Goal: Task Accomplishment & Management: Use online tool/utility

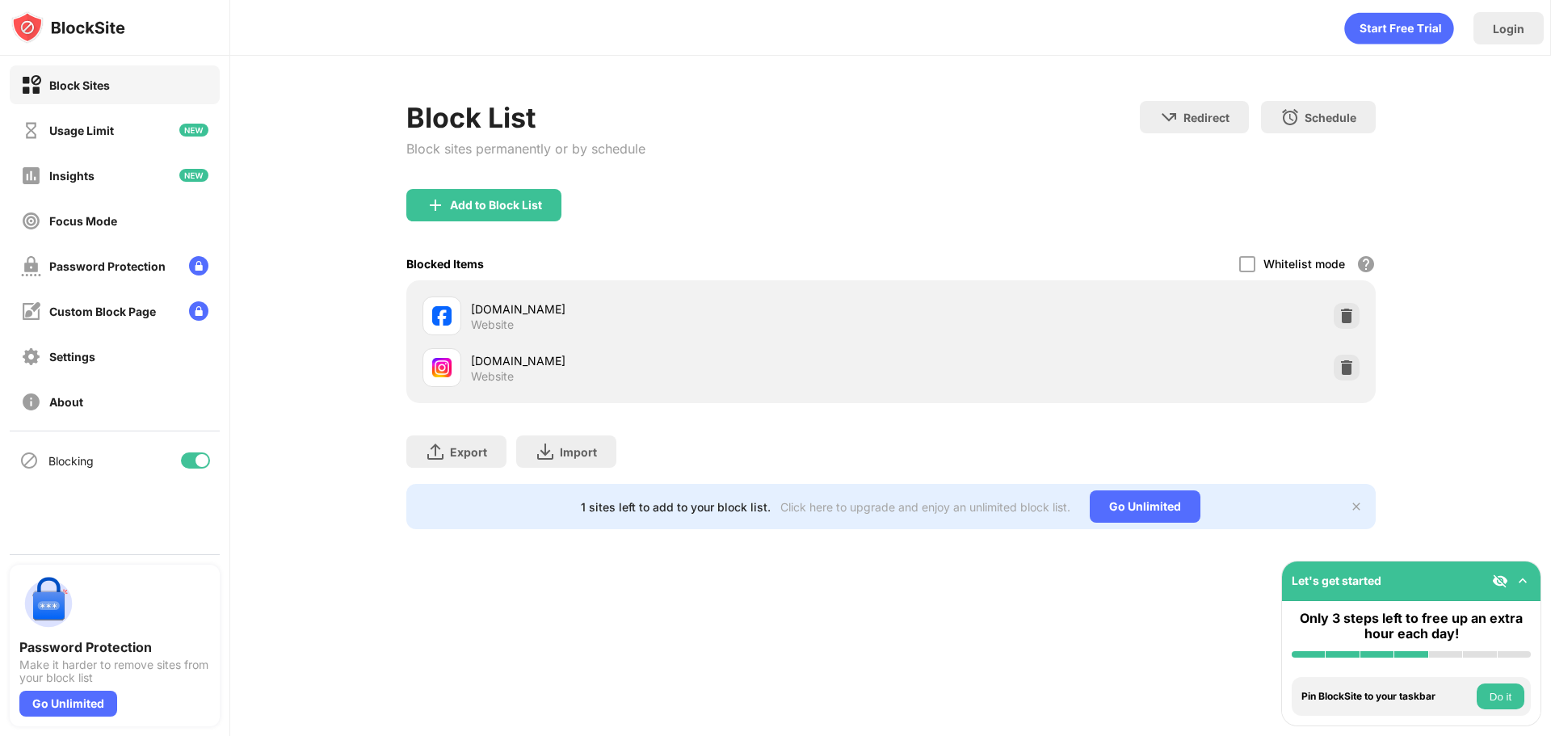
click at [1349, 313] on img at bounding box center [1347, 316] width 16 height 16
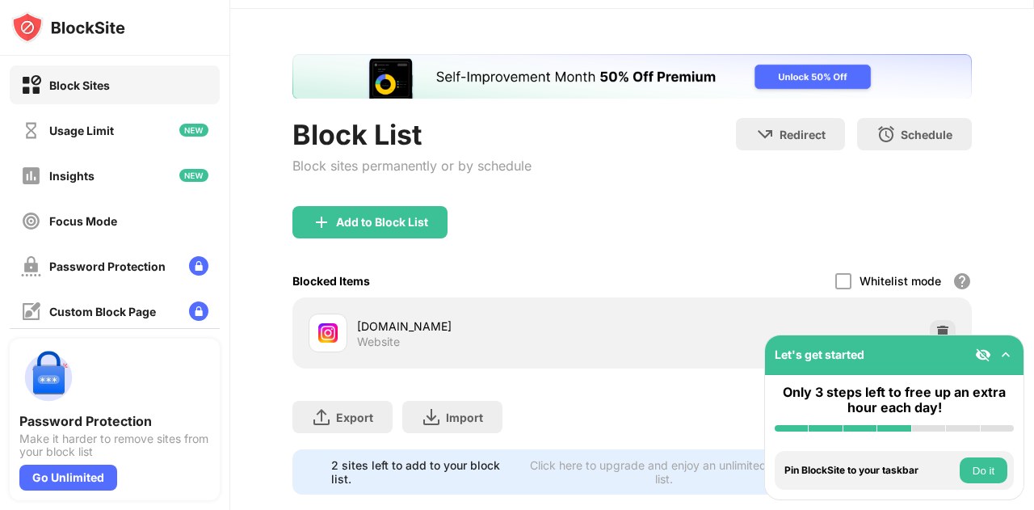
scroll to position [87, 0]
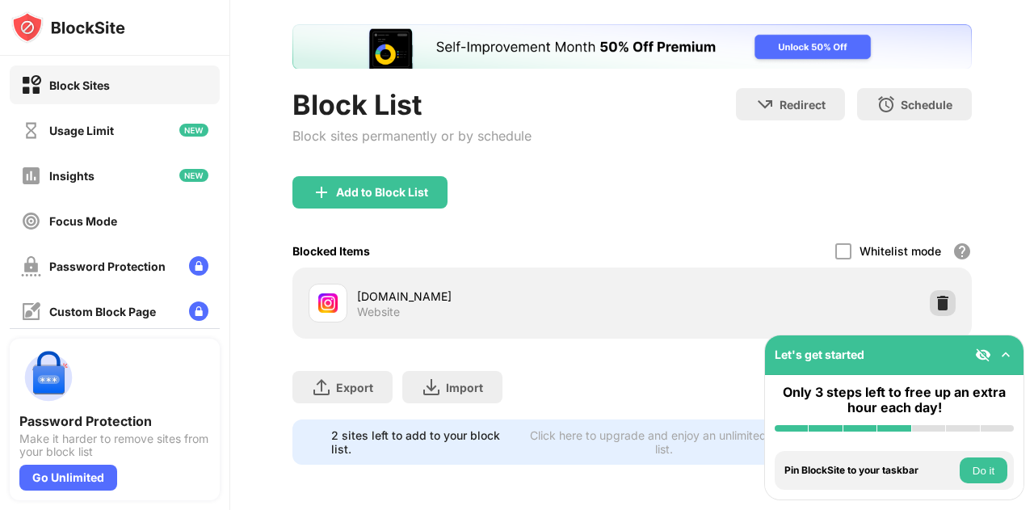
click at [935, 295] on img at bounding box center [943, 303] width 16 height 16
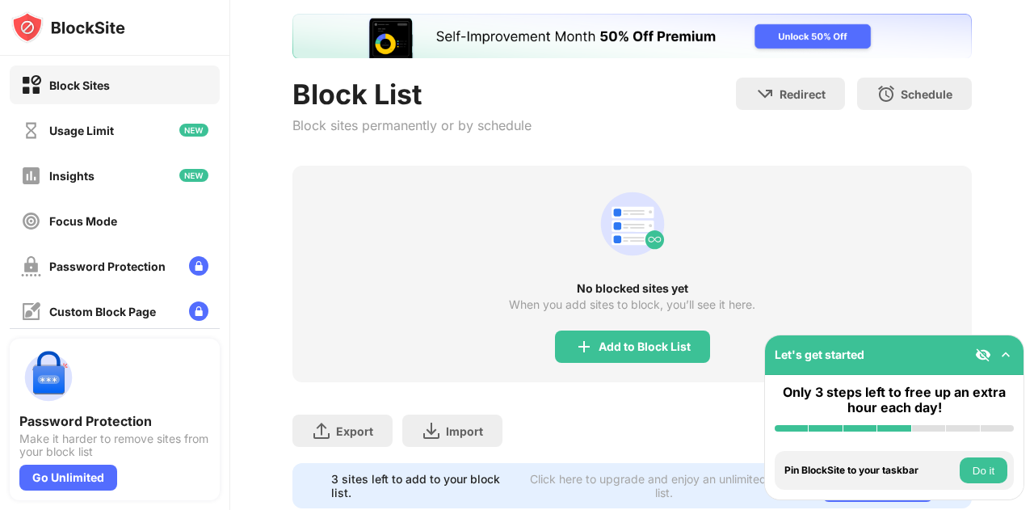
scroll to position [0, 0]
click at [646, 340] on div "Add to Block List" at bounding box center [645, 346] width 92 height 13
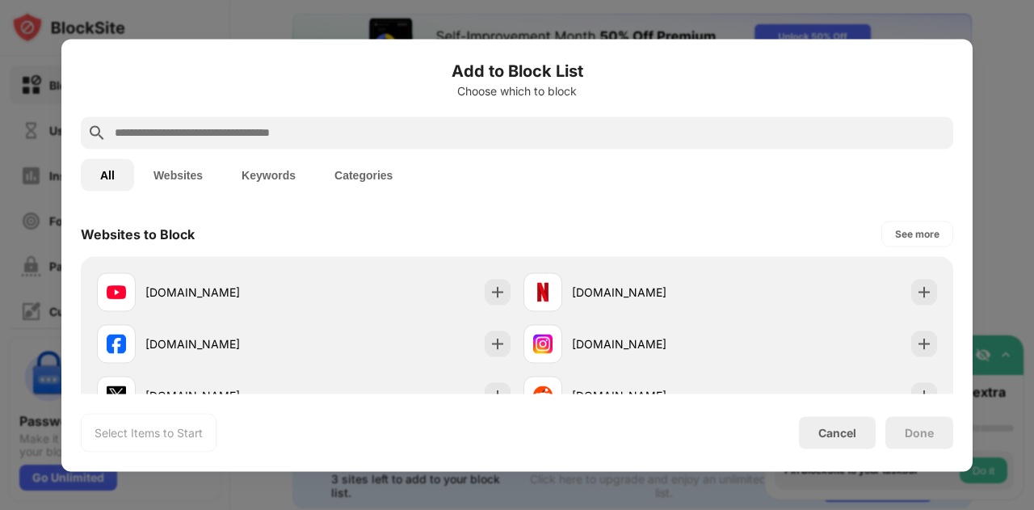
scroll to position [242, 0]
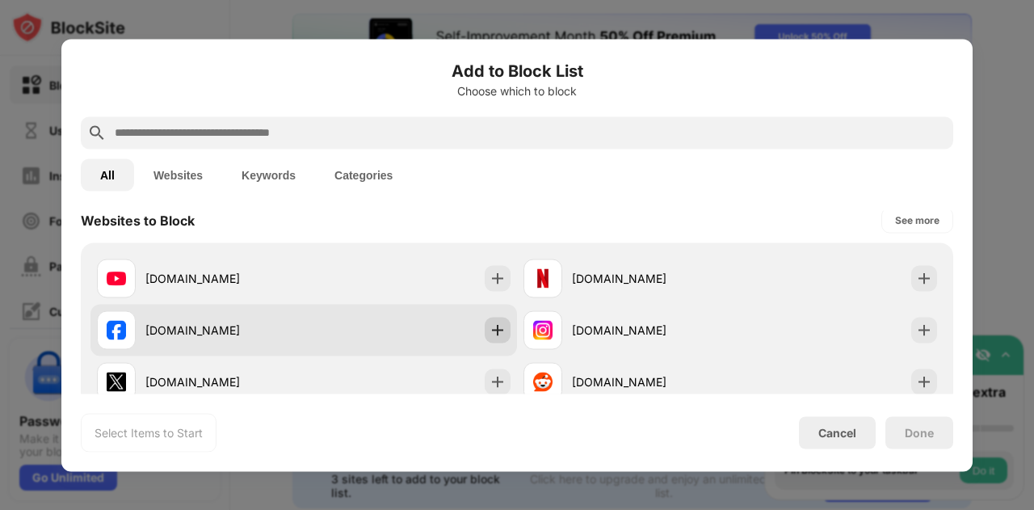
click at [490, 330] on img at bounding box center [498, 330] width 16 height 16
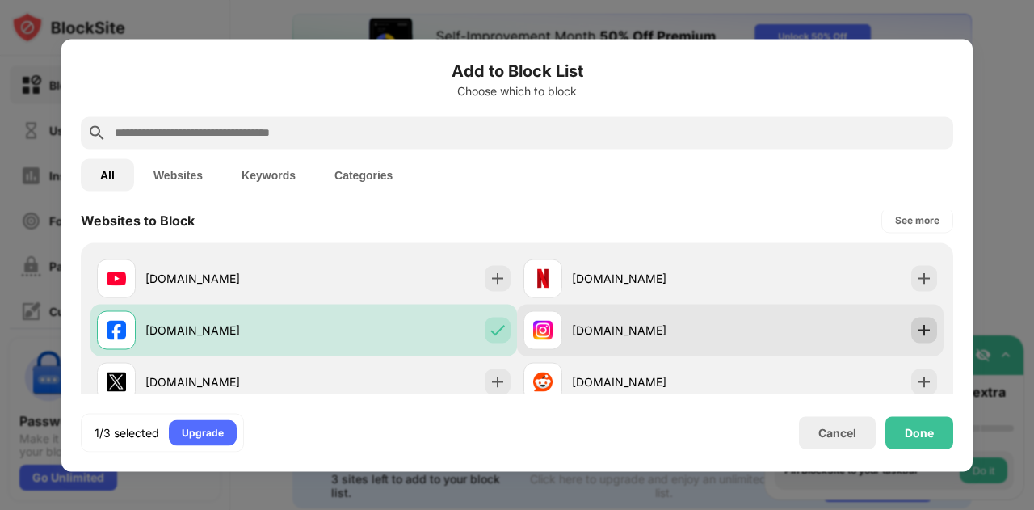
click at [916, 329] on img at bounding box center [924, 330] width 16 height 16
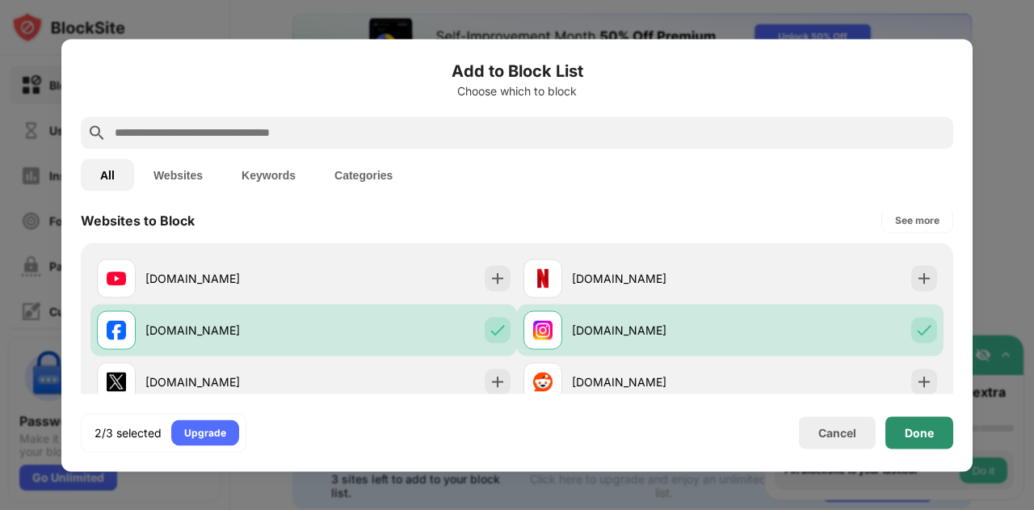
click at [919, 438] on div "Done" at bounding box center [919, 432] width 29 height 13
